Goal: Information Seeking & Learning: Learn about a topic

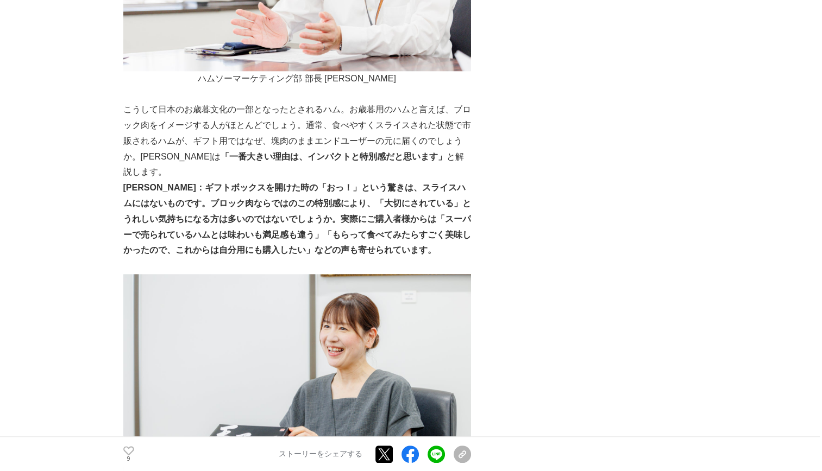
scroll to position [1466, 0]
